Goal: Complete application form

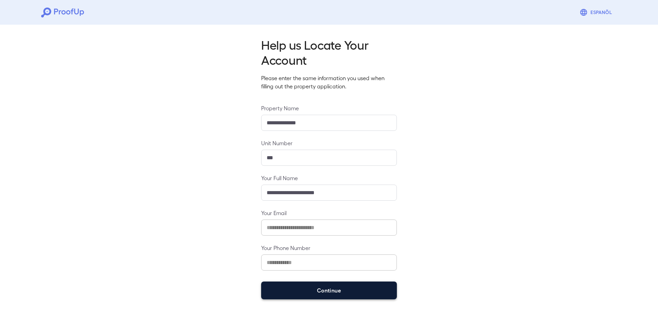
click at [330, 297] on button "Continue" at bounding box center [329, 291] width 136 height 18
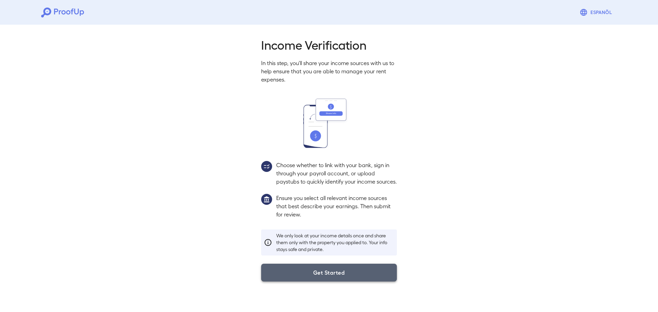
click at [336, 279] on button "Get Started" at bounding box center [329, 273] width 136 height 18
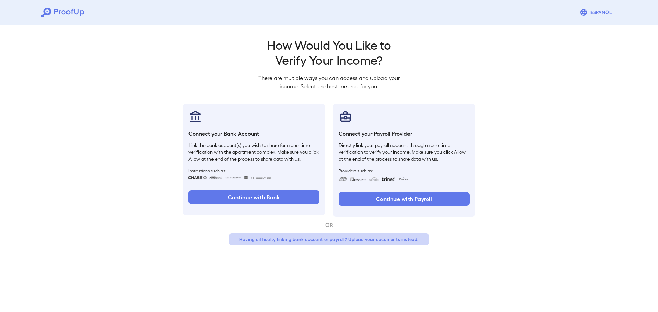
click at [296, 238] on button "Having difficulty linking bank account or payroll? Upload your documents instea…" at bounding box center [329, 239] width 200 height 12
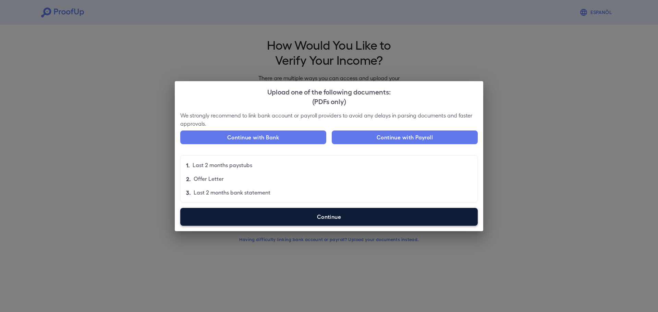
click at [308, 217] on label "Continue" at bounding box center [328, 217] width 297 height 18
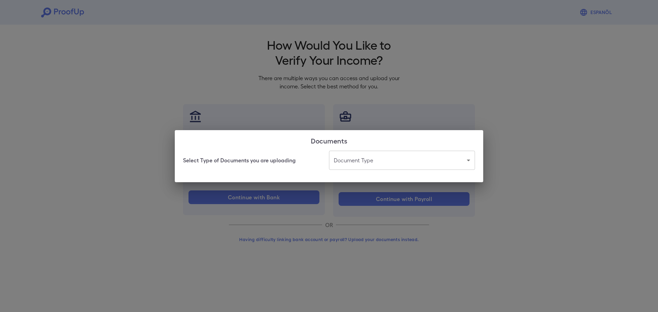
click at [377, 162] on body "Espanõl Go back How Would You Like to Verify Your Income? There are multiple wa…" at bounding box center [329, 131] width 658 height 262
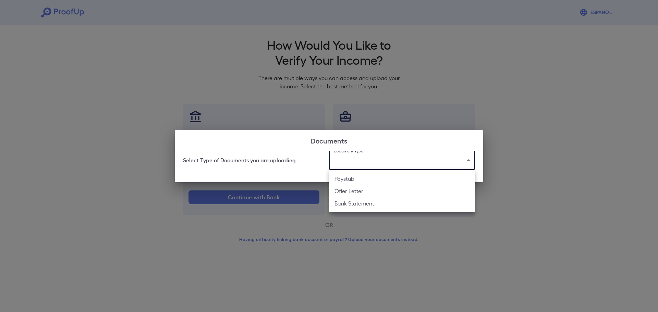
click at [379, 181] on li "Paystub" at bounding box center [402, 179] width 146 height 12
type input "*******"
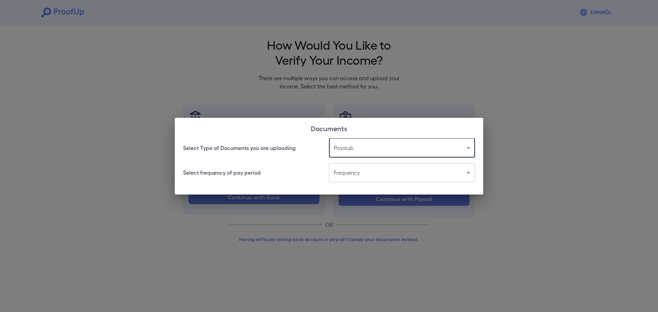
click at [372, 171] on body "Espanõl Go back How Would You Like to Verify Your Income? There are multiple wa…" at bounding box center [329, 131] width 658 height 262
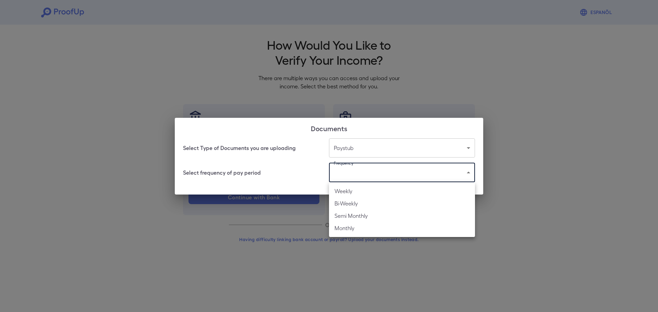
click at [373, 192] on li "Weekly" at bounding box center [402, 191] width 146 height 12
type input "******"
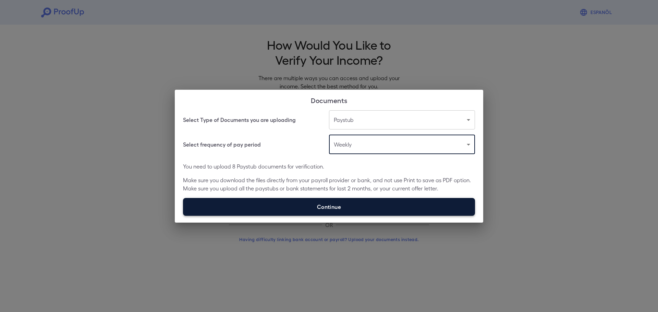
click at [373, 205] on label "Continue" at bounding box center [329, 207] width 292 height 18
click at [183, 216] on input "Continue" at bounding box center [183, 216] width 0 height 0
type input "**********"
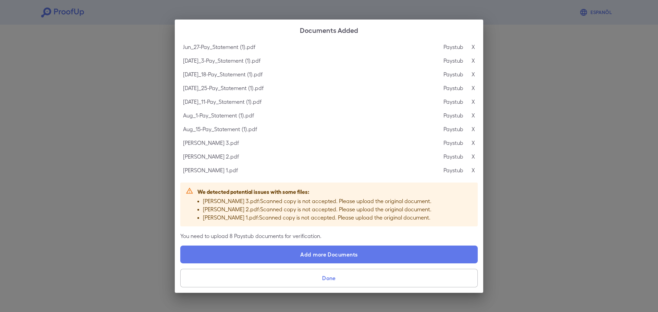
click at [355, 278] on button "Done" at bounding box center [328, 278] width 297 height 19
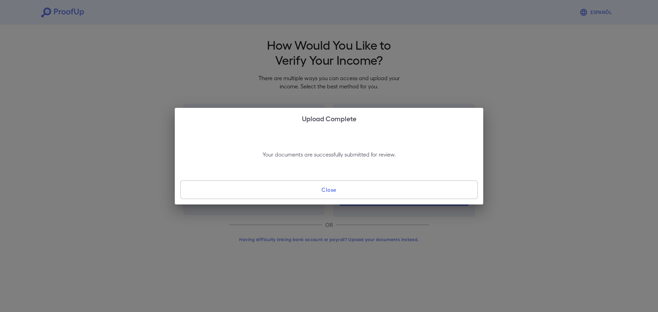
click at [344, 187] on button "Close" at bounding box center [328, 190] width 297 height 19
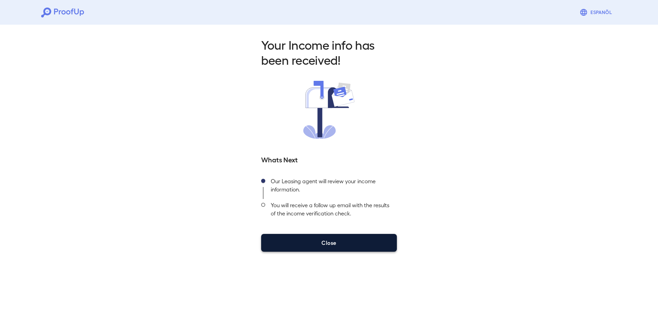
click at [339, 240] on button "Close" at bounding box center [329, 243] width 136 height 18
